Goal: Navigation & Orientation: Find specific page/section

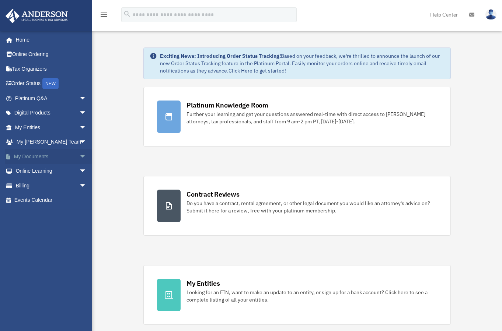
click at [53, 154] on link "My Documents arrow_drop_down" at bounding box center [51, 156] width 93 height 15
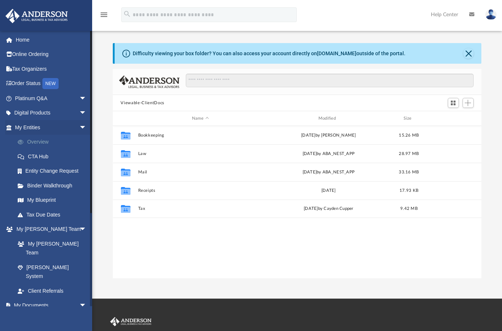
scroll to position [162, 363]
click at [79, 114] on span "arrow_drop_down" at bounding box center [86, 113] width 15 height 15
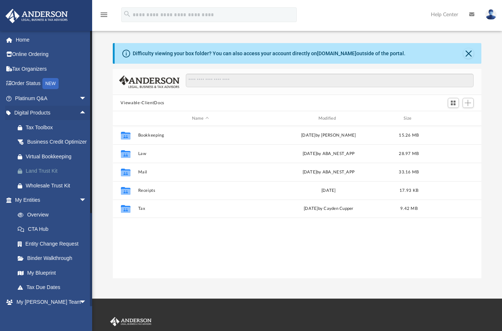
click at [27, 176] on div "Land Trust Kit" at bounding box center [57, 171] width 63 height 9
click at [25, 40] on link "Home" at bounding box center [51, 39] width 93 height 15
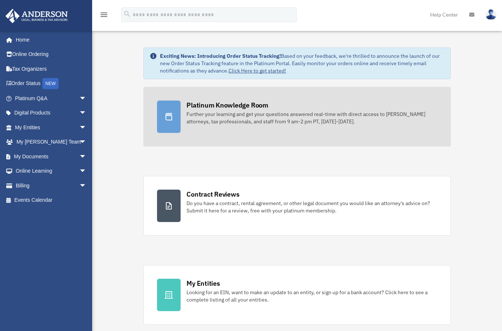
click at [226, 111] on div "Further your learning and get your questions answered real-time with direct acc…" at bounding box center [312, 118] width 251 height 15
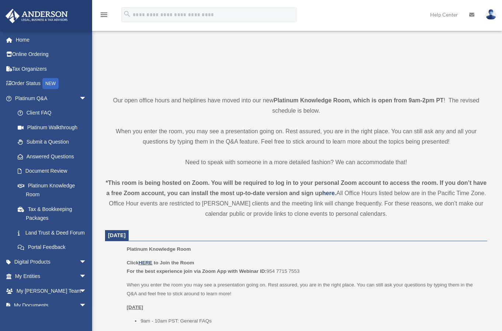
scroll to position [184, 0]
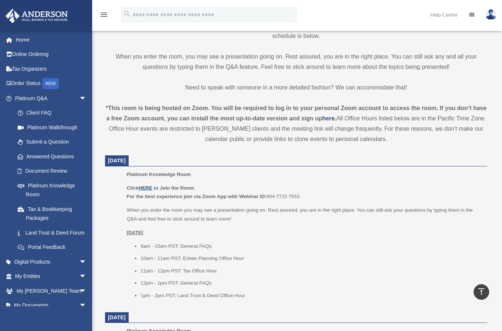
click at [142, 186] on u "HERE" at bounding box center [146, 188] width 14 height 6
click at [149, 188] on u "HERE" at bounding box center [146, 188] width 14 height 6
click at [33, 235] on link "Land Trust & Deed Forum" at bounding box center [53, 233] width 87 height 15
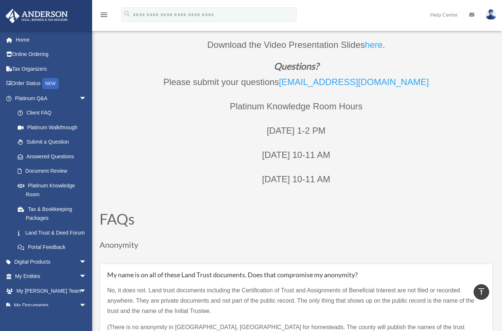
scroll to position [516, 0]
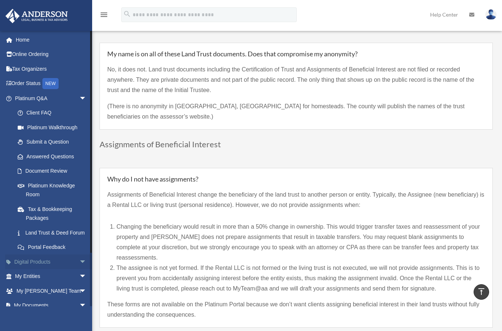
click at [79, 270] on span "arrow_drop_down" at bounding box center [86, 262] width 15 height 15
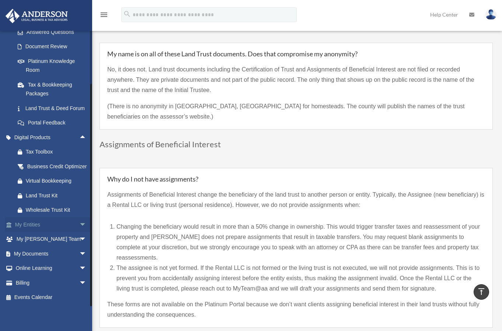
scroll to position [143, 0]
click at [22, 196] on span at bounding box center [24, 196] width 4 height 5
click at [348, 20] on div "menu search Site Menu add adrian@goldbridgeinc.com My Profile Reset Password Lo…" at bounding box center [251, 18] width 491 height 25
click at [79, 224] on span "arrow_drop_down" at bounding box center [86, 224] width 15 height 15
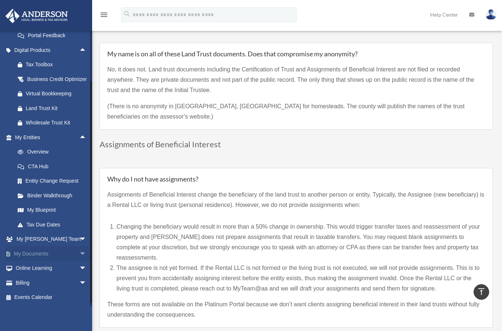
scroll to position [216, 0]
click at [79, 262] on span "arrow_drop_down" at bounding box center [86, 254] width 15 height 15
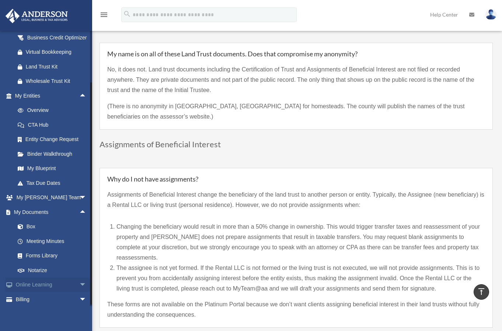
scroll to position [288, 0]
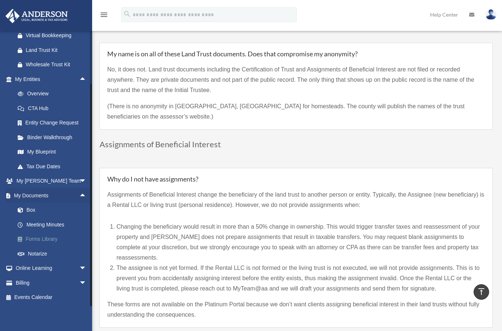
click at [42, 240] on link "Forms Library" at bounding box center [53, 239] width 87 height 15
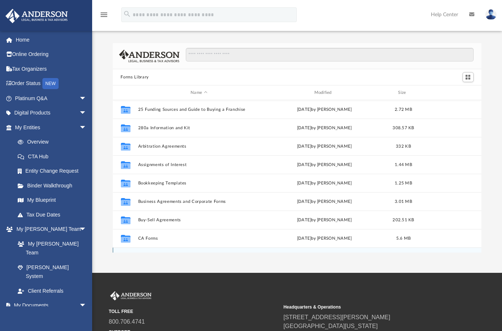
scroll to position [162, 363]
click at [220, 56] on input "Search files and folders" at bounding box center [329, 55] width 287 height 14
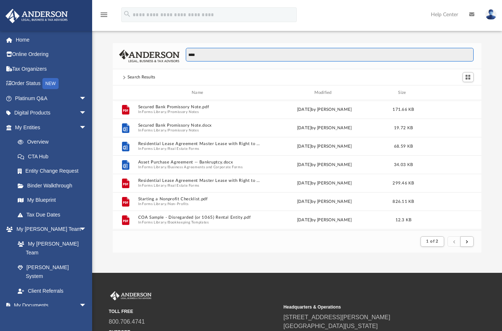
scroll to position [139, 363]
click at [469, 244] on button "submit" at bounding box center [466, 242] width 13 height 11
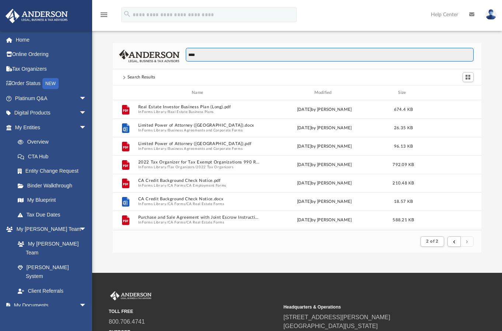
drag, startPoint x: 207, startPoint y: 56, endPoint x: 156, endPoint y: 49, distance: 51.6
click at [156, 50] on div "****" at bounding box center [297, 56] width 369 height 26
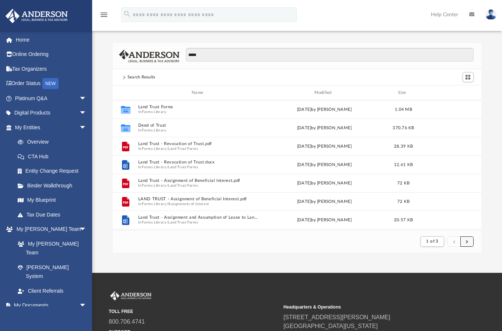
click at [467, 242] on span "submit" at bounding box center [467, 242] width 2 height 4
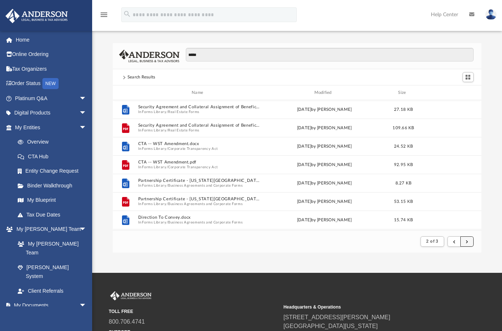
click at [467, 241] on span "submit" at bounding box center [467, 242] width 2 height 4
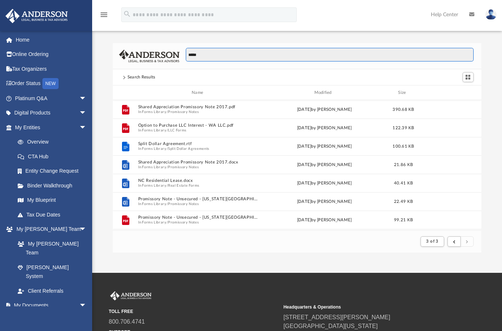
drag, startPoint x: 220, startPoint y: 56, endPoint x: 232, endPoint y: 62, distance: 13.7
click at [170, 56] on div "*****" at bounding box center [297, 56] width 369 height 26
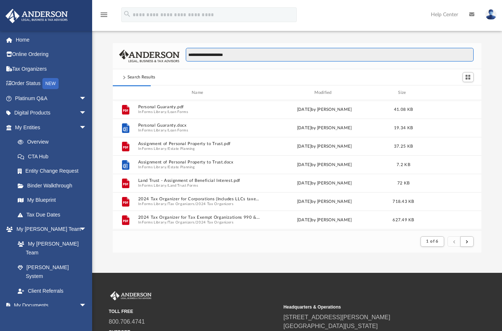
type input "**********"
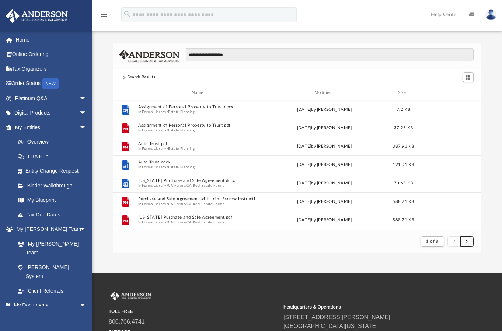
click at [469, 244] on button "submit" at bounding box center [466, 242] width 13 height 11
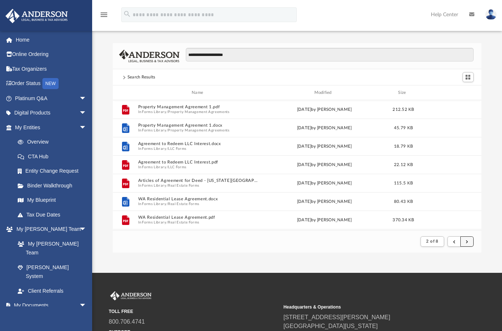
click at [468, 242] on button "submit" at bounding box center [466, 242] width 13 height 11
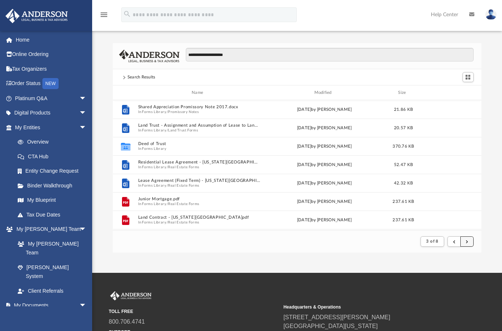
click at [470, 238] on button "submit" at bounding box center [466, 242] width 13 height 11
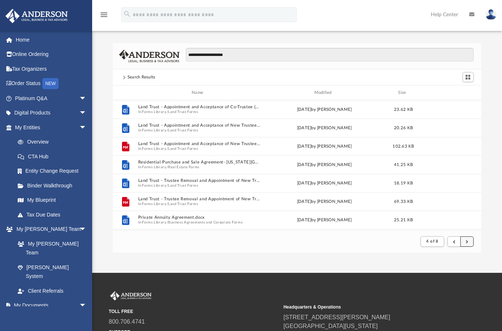
click at [470, 244] on button "submit" at bounding box center [466, 242] width 13 height 11
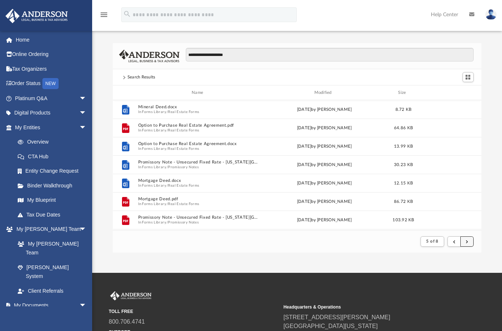
click at [467, 239] on button "submit" at bounding box center [466, 242] width 13 height 11
click at [468, 239] on button "submit" at bounding box center [466, 242] width 13 height 11
click at [468, 243] on button "submit" at bounding box center [466, 242] width 13 height 11
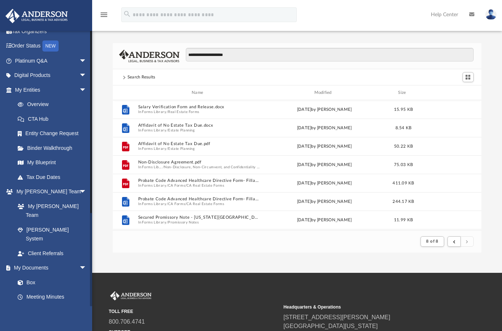
scroll to position [74, 0]
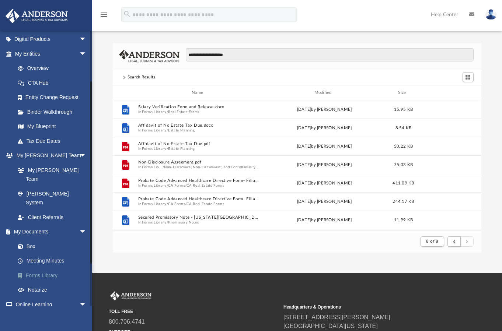
click at [43, 268] on link "Forms Library" at bounding box center [53, 275] width 87 height 15
click at [123, 77] on span at bounding box center [124, 78] width 4 height 4
click at [134, 77] on div "Search Results" at bounding box center [142, 77] width 28 height 7
click at [43, 268] on link "Forms Library" at bounding box center [53, 275] width 87 height 15
click at [51, 254] on link "Meeting Minutes" at bounding box center [53, 261] width 87 height 15
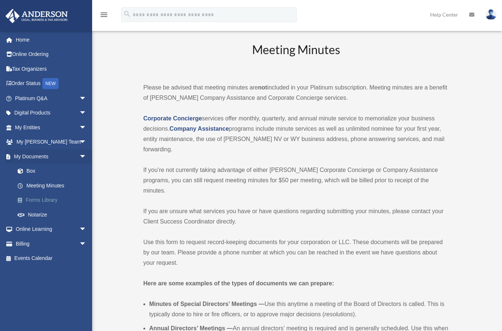
click at [48, 202] on link "Forms Library" at bounding box center [53, 200] width 87 height 15
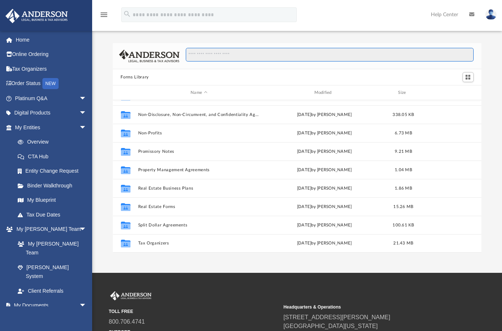
click at [267, 56] on input "Search files and folders" at bounding box center [329, 55] width 287 height 14
type input "****"
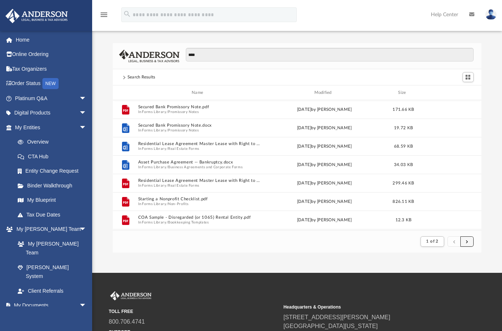
click at [468, 243] on button "submit" at bounding box center [466, 242] width 13 height 11
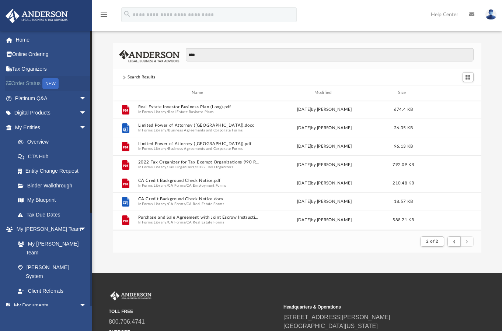
click at [29, 84] on link "Order Status NEW" at bounding box center [51, 83] width 93 height 15
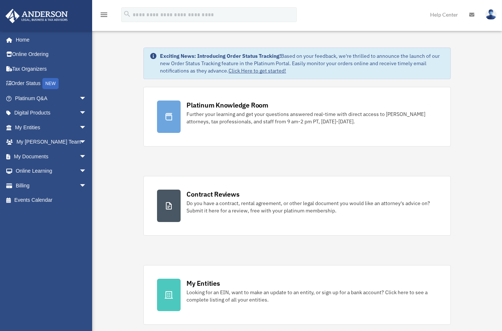
click at [494, 16] on img at bounding box center [490, 14] width 11 height 11
click at [79, 186] on span "arrow_drop_down" at bounding box center [86, 185] width 15 height 15
click at [79, 181] on span "arrow_drop_up" at bounding box center [86, 185] width 15 height 15
click at [81, 158] on span "arrow_drop_down" at bounding box center [86, 156] width 15 height 15
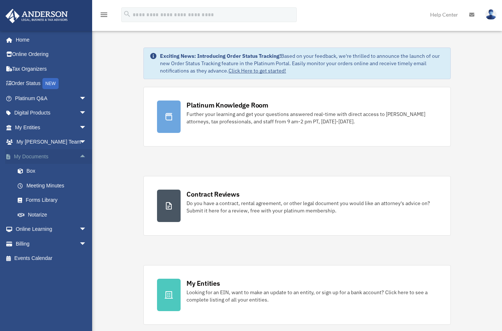
click at [80, 158] on span "arrow_drop_up" at bounding box center [86, 156] width 15 height 15
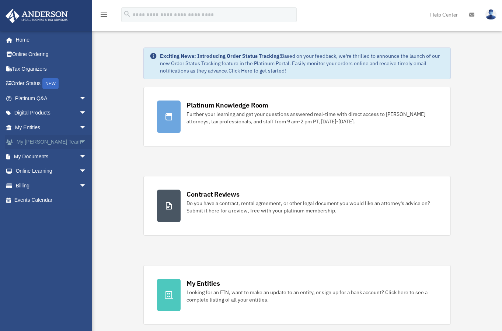
click at [79, 144] on span "arrow_drop_down" at bounding box center [86, 142] width 15 height 15
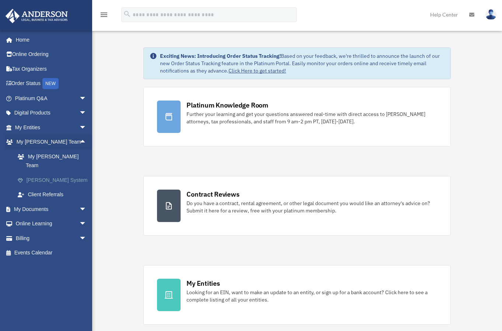
click at [53, 173] on link "[PERSON_NAME] System" at bounding box center [53, 180] width 87 height 15
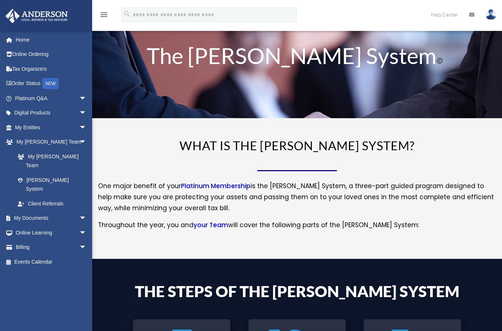
click at [104, 15] on icon "menu" at bounding box center [104, 14] width 9 height 9
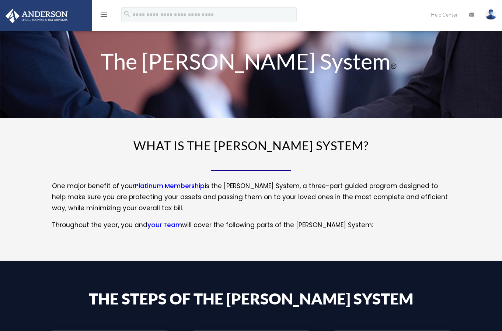
click at [104, 16] on icon "menu" at bounding box center [104, 14] width 9 height 9
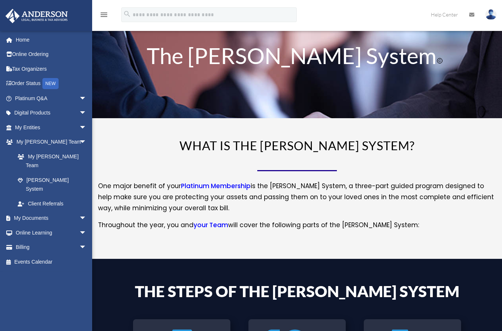
click at [488, 18] on img at bounding box center [490, 14] width 11 height 11
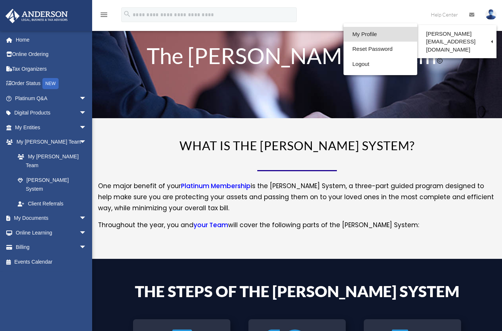
click at [355, 34] on link "My Profile" at bounding box center [381, 34] width 74 height 15
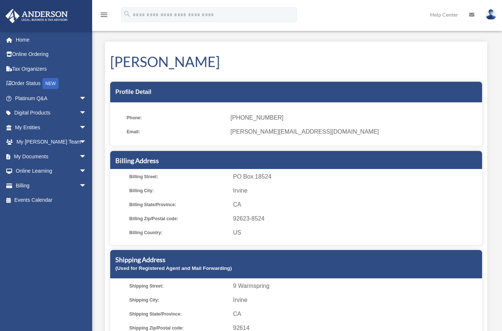
click at [491, 15] on img at bounding box center [490, 14] width 11 height 11
click at [256, 55] on h1 "[PERSON_NAME]" at bounding box center [296, 62] width 372 height 20
click at [31, 111] on link "Digital Products arrow_drop_down" at bounding box center [51, 113] width 93 height 15
click at [79, 112] on span "arrow_drop_down" at bounding box center [86, 113] width 15 height 15
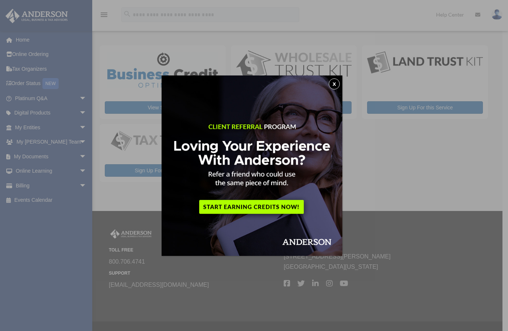
click at [338, 86] on button "x" at bounding box center [333, 84] width 11 height 11
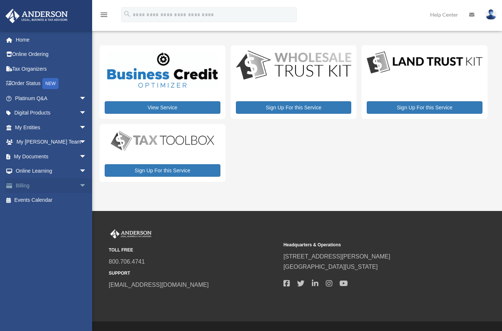
click at [79, 186] on span "arrow_drop_down" at bounding box center [86, 185] width 15 height 15
click at [79, 171] on span "arrow_drop_down" at bounding box center [86, 171] width 15 height 15
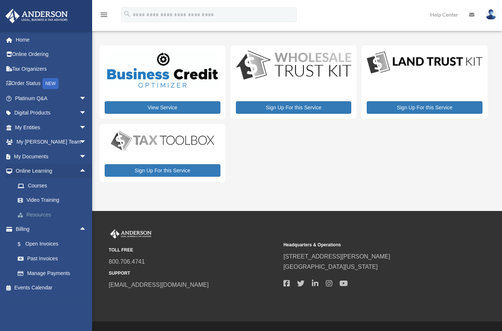
click at [34, 213] on link "Resources" at bounding box center [53, 215] width 87 height 15
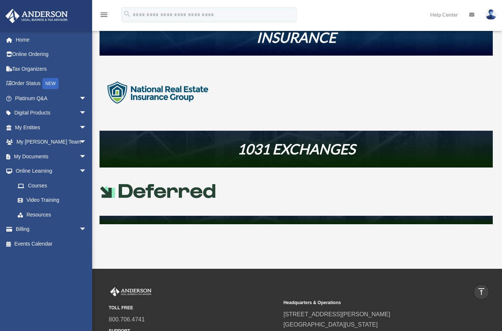
scroll to position [111, 0]
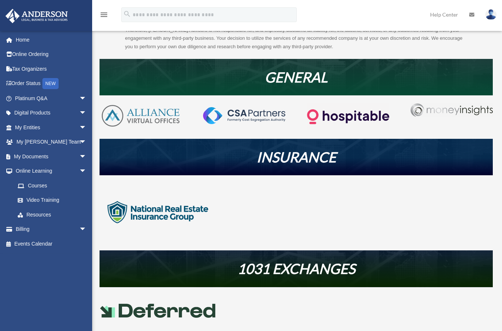
click at [363, 118] on img at bounding box center [348, 117] width 82 height 27
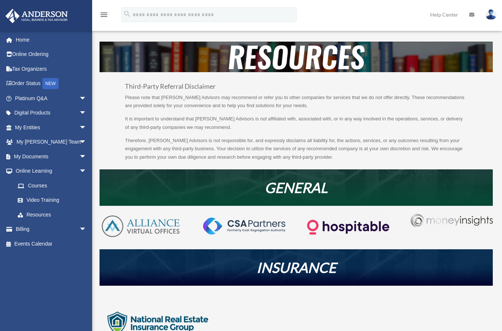
scroll to position [111, 0]
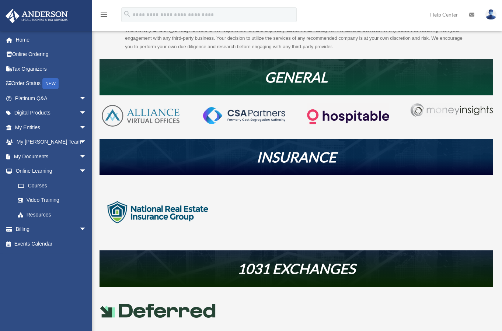
click at [454, 110] on img at bounding box center [452, 110] width 82 height 13
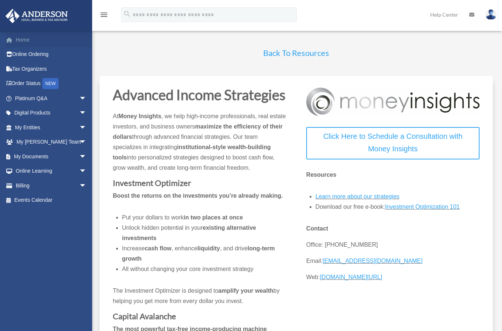
click at [22, 42] on link "Home" at bounding box center [51, 39] width 93 height 15
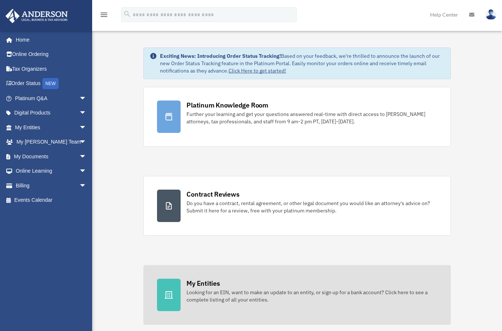
click at [210, 279] on div "My Entities" at bounding box center [203, 283] width 33 height 9
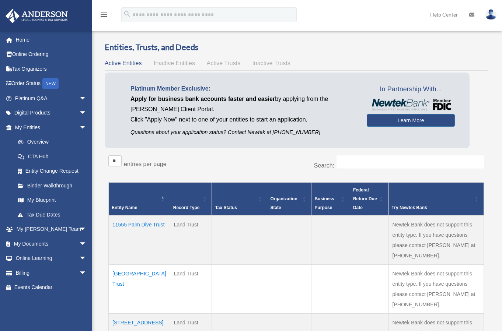
click at [370, 62] on div "Active Entities Inactive Entities Active Trusts Inactive Trusts" at bounding box center [296, 63] width 383 height 10
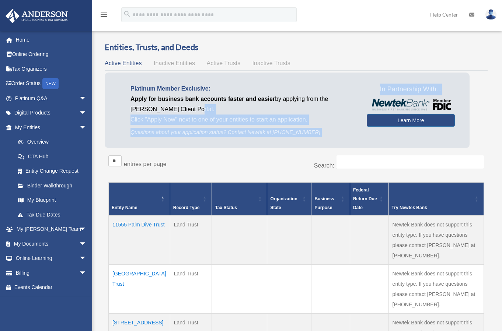
drag, startPoint x: 363, startPoint y: 103, endPoint x: 316, endPoint y: 104, distance: 47.9
click at [316, 104] on div "Platinum Member Exclusive: Apply for business bank accounts faster and easier b…" at bounding box center [287, 111] width 365 height 76
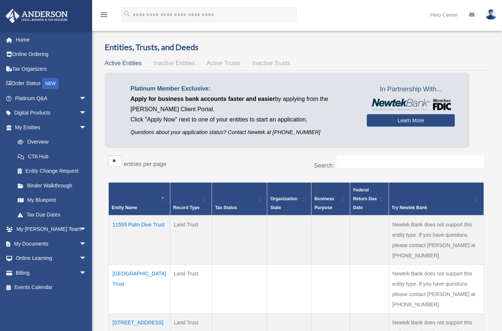
drag, startPoint x: 316, startPoint y: 104, endPoint x: 311, endPoint y: 88, distance: 17.3
click at [311, 88] on p "Platinum Member Exclusive:" at bounding box center [242, 89] width 225 height 10
